Goal: Find specific page/section: Find specific page/section

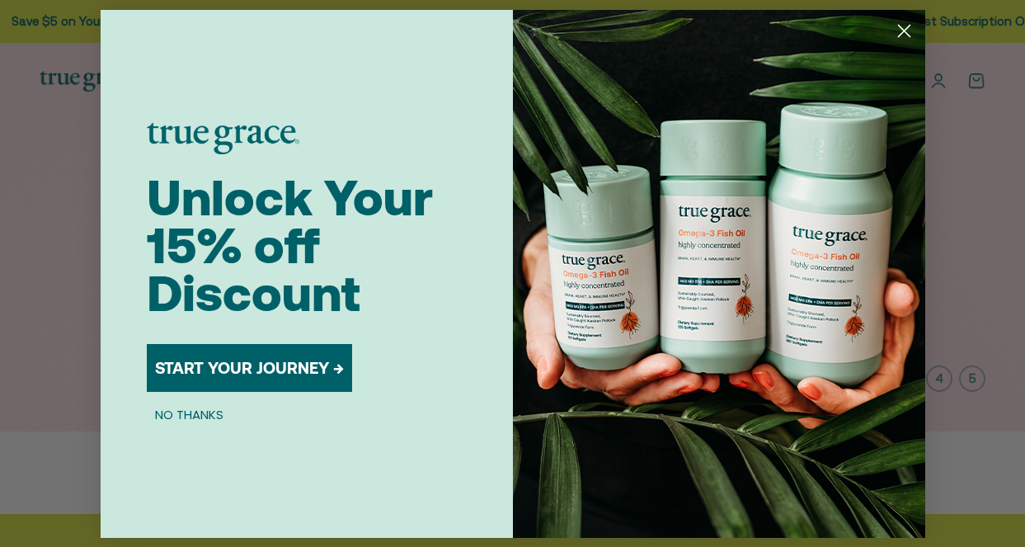
click at [906, 34] on circle "Close dialog" at bounding box center [903, 29] width 27 height 27
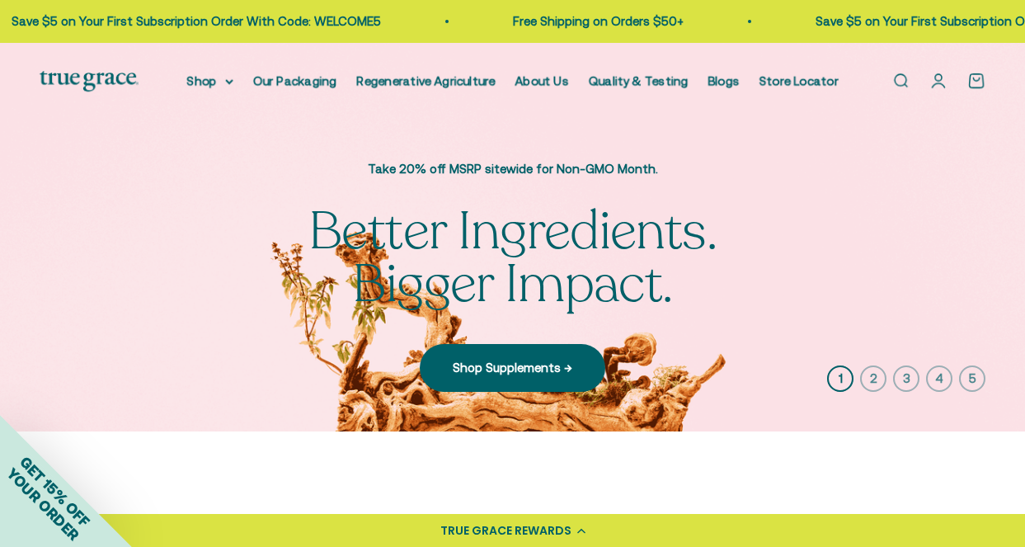
click at [897, 77] on link "Open search" at bounding box center [901, 81] width 18 height 18
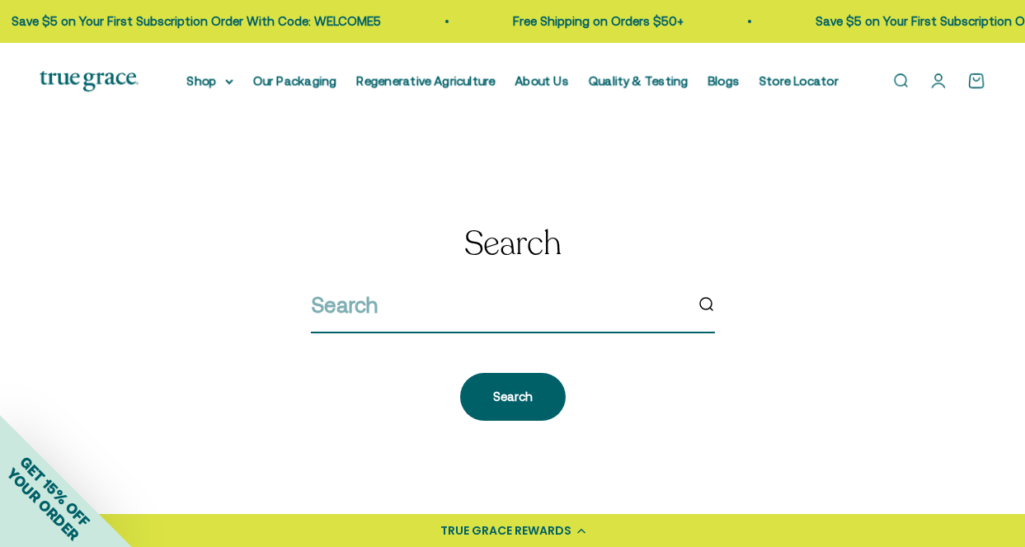
click at [547, 311] on input "search" at bounding box center [497, 305] width 373 height 35
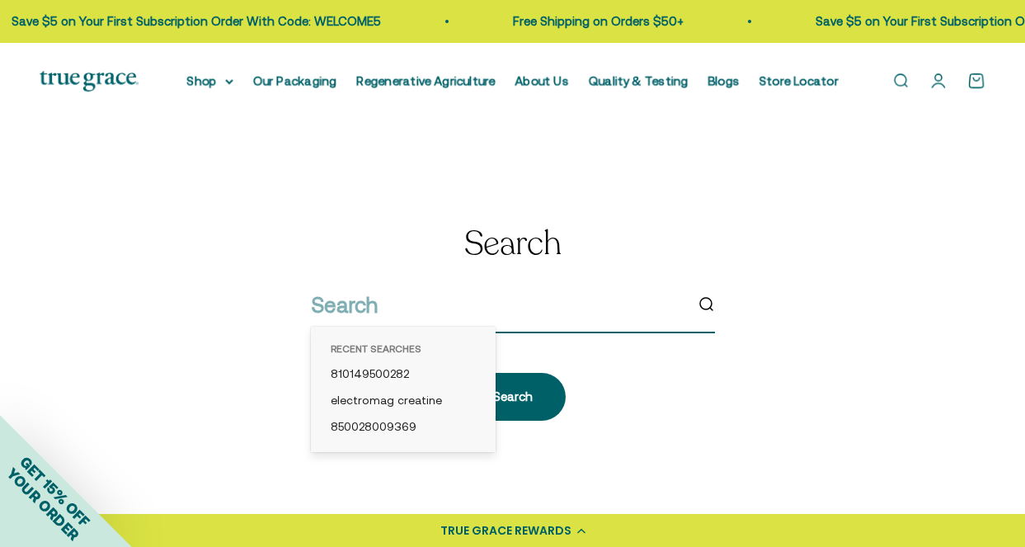
paste input "Fuel Her"
type input "Fuel Her"
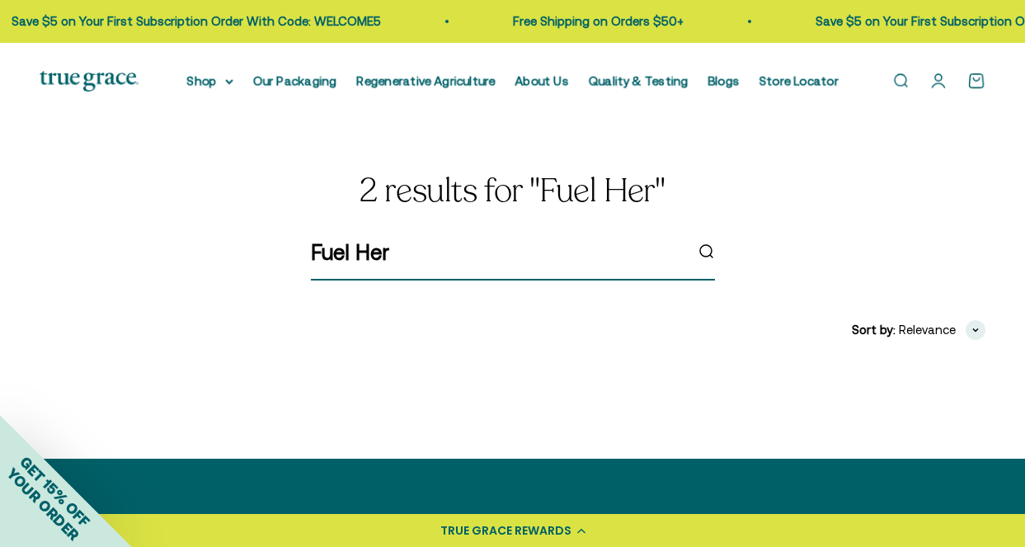
click at [572, 250] on input "Fuel Her" at bounding box center [497, 252] width 373 height 35
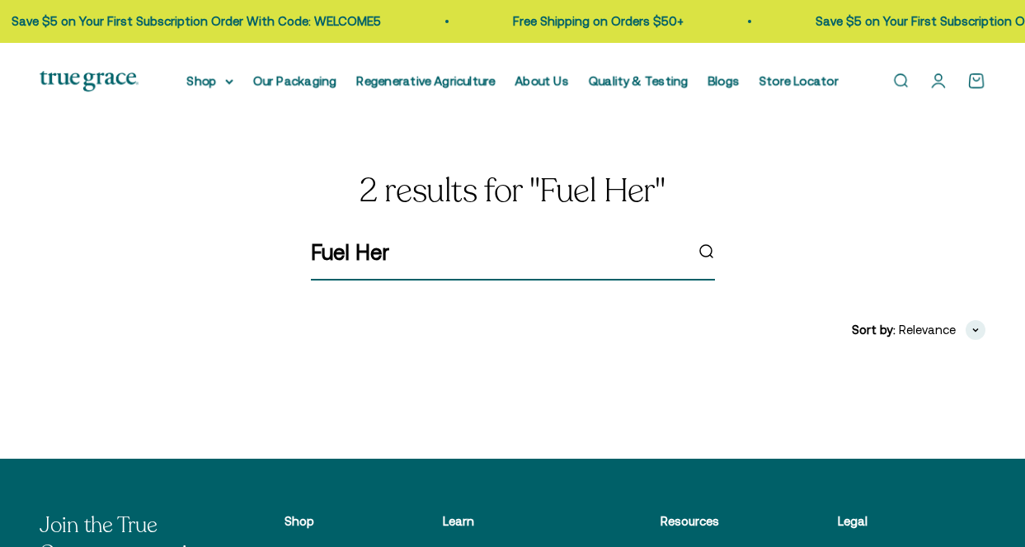
click at [378, 260] on input "Fuel Her" at bounding box center [497, 252] width 373 height 35
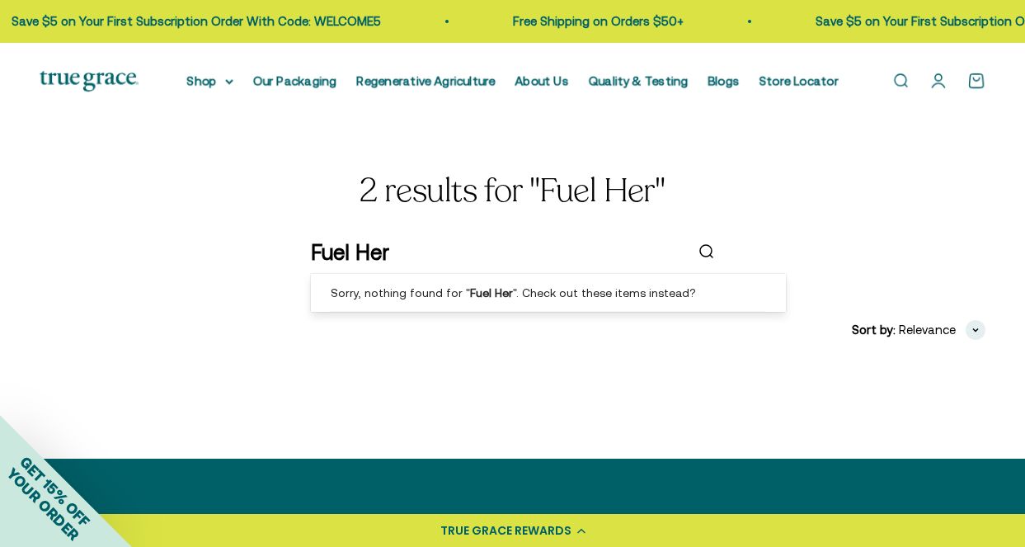
click at [378, 260] on input "Fuel Her" at bounding box center [497, 252] width 373 height 35
paste input "810149500275"
type input "810149500275"
